Goal: Task Accomplishment & Management: Use online tool/utility

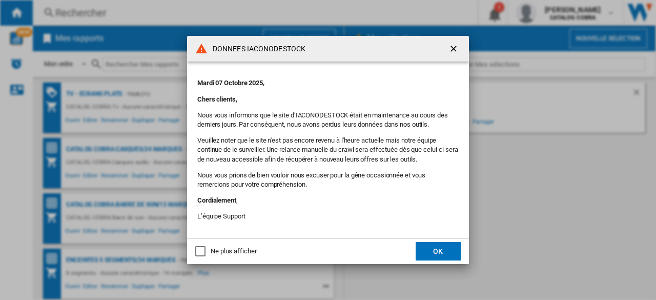
click at [437, 257] on button "OK" at bounding box center [437, 251] width 45 height 18
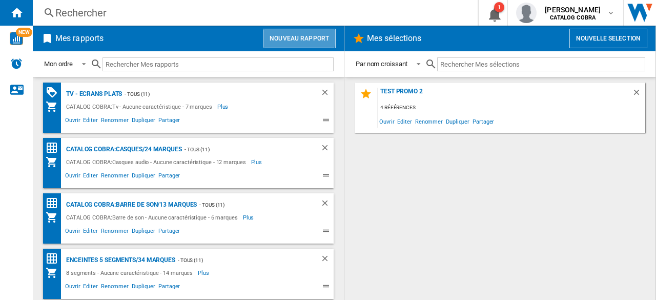
click at [291, 35] on button "Nouveau rapport" at bounding box center [299, 38] width 73 height 19
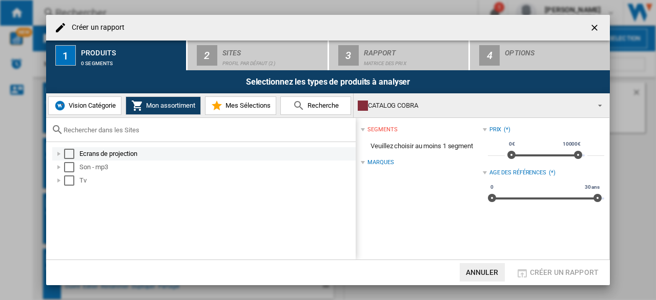
click at [69, 153] on div "Select" at bounding box center [69, 154] width 10 height 10
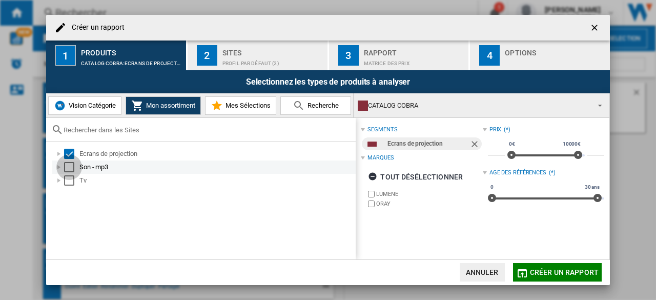
click at [73, 172] on div "Select" at bounding box center [69, 167] width 10 height 10
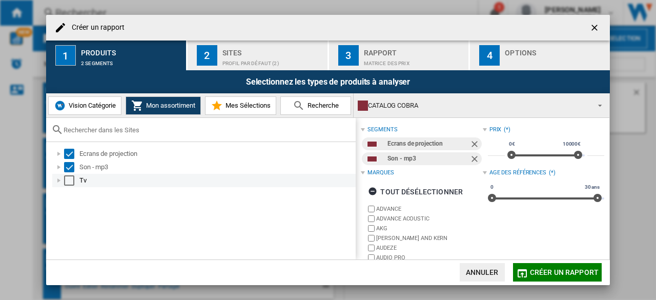
click at [72, 185] on div "Select" at bounding box center [69, 180] width 10 height 10
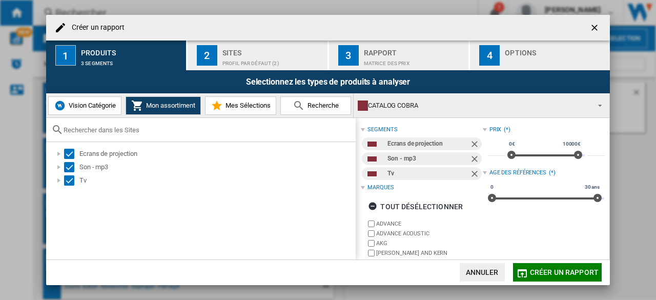
click at [276, 65] on div "Profil par défaut (2)" at bounding box center [272, 60] width 101 height 11
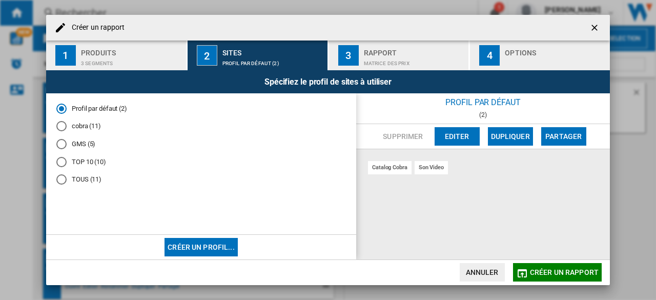
click at [59, 180] on div "TOUS (11)" at bounding box center [61, 179] width 10 height 10
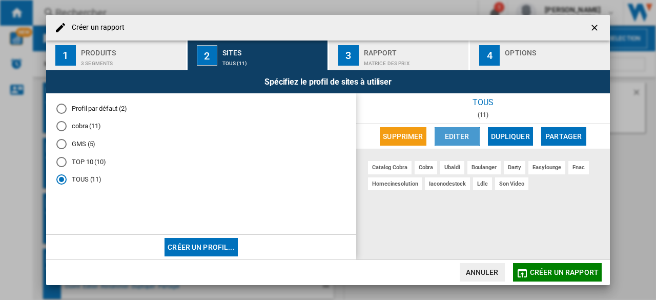
click at [453, 133] on button "Editer" at bounding box center [456, 136] width 45 height 18
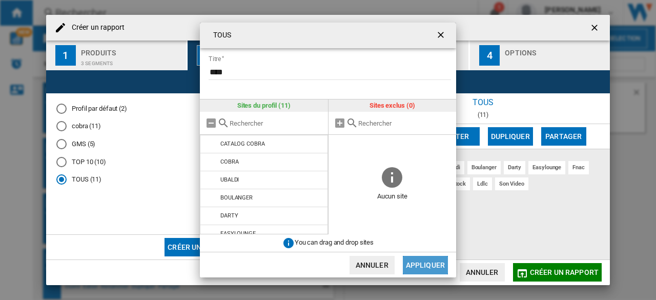
click at [434, 258] on button "Appliquer" at bounding box center [425, 265] width 45 height 18
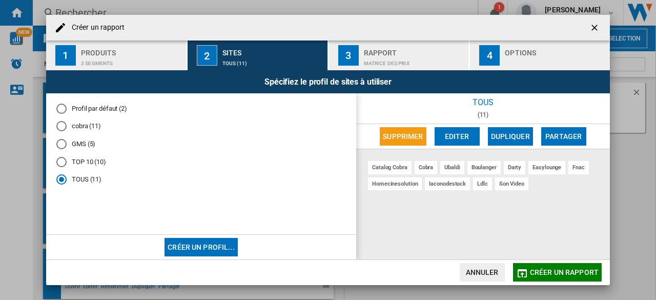
click at [554, 268] on span "Créer un rapport" at bounding box center [564, 272] width 69 height 8
